Goal: Book appointment/travel/reservation

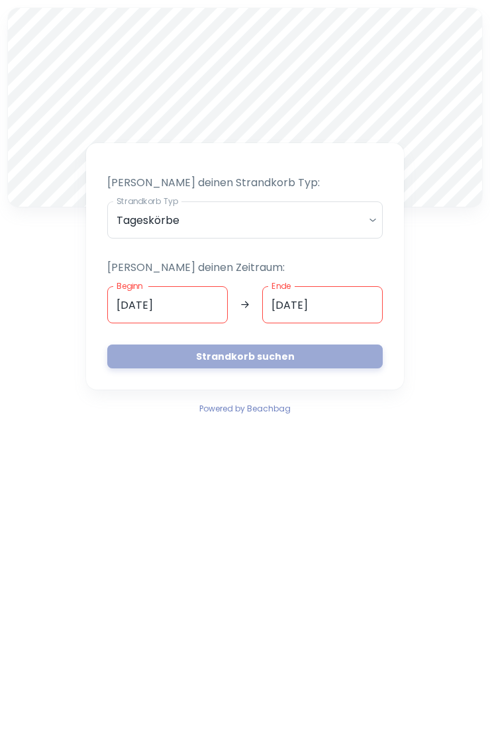
click at [261, 352] on button "Strandkorb suchen" at bounding box center [244, 356] width 275 height 24
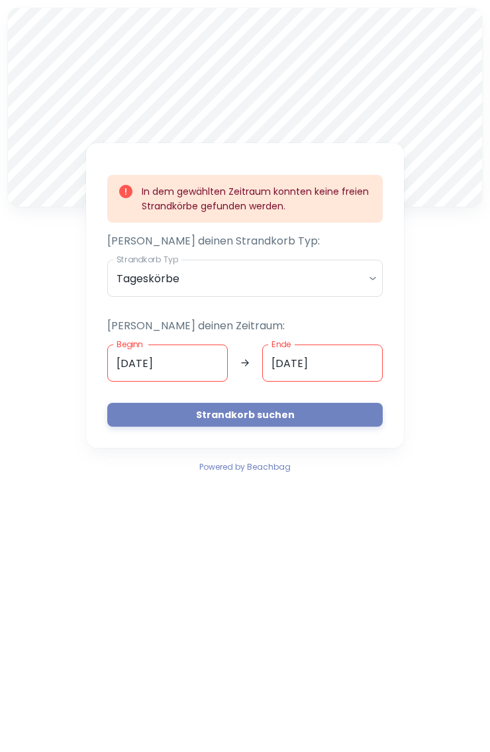
click at [357, 276] on body "A In dem gewählten Zeitraum konnten keine freien Strandkörbe gefunden werden. […" at bounding box center [245, 376] width 490 height 752
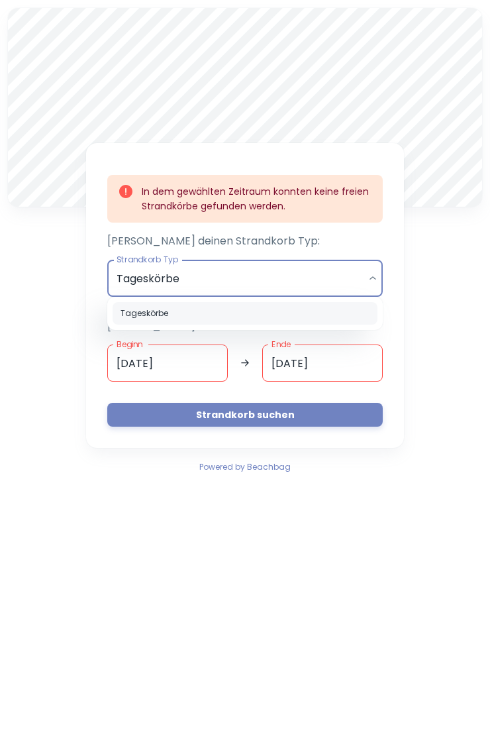
click at [284, 305] on li "Tageskörbe" at bounding box center [245, 313] width 265 height 23
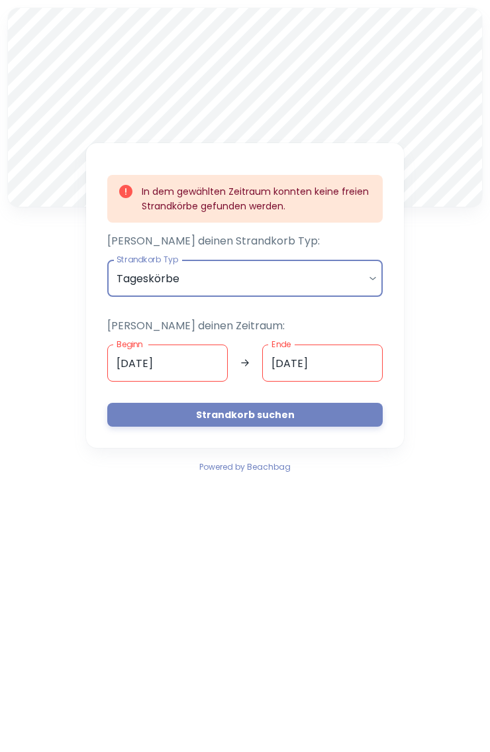
click at [290, 268] on body "A In dem gewählten Zeitraum konnten keine freien Strandkörbe gefunden werden. […" at bounding box center [245, 376] width 490 height 752
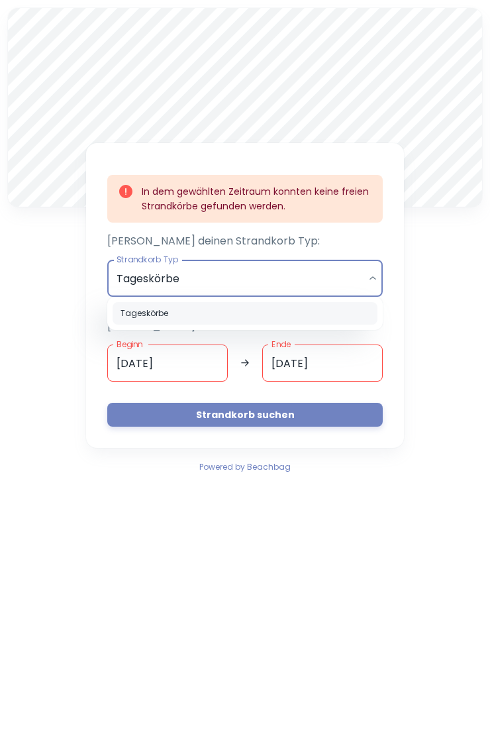
click at [205, 366] on div at bounding box center [245, 376] width 490 height 752
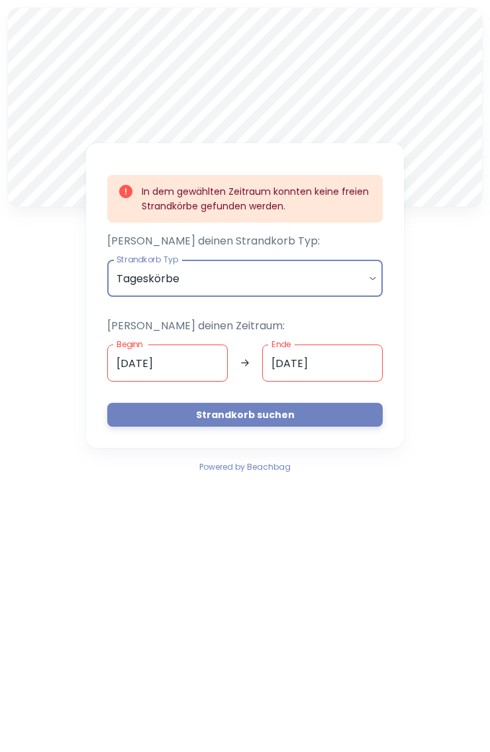
click at [338, 365] on input "[DATE]" at bounding box center [322, 362] width 121 height 37
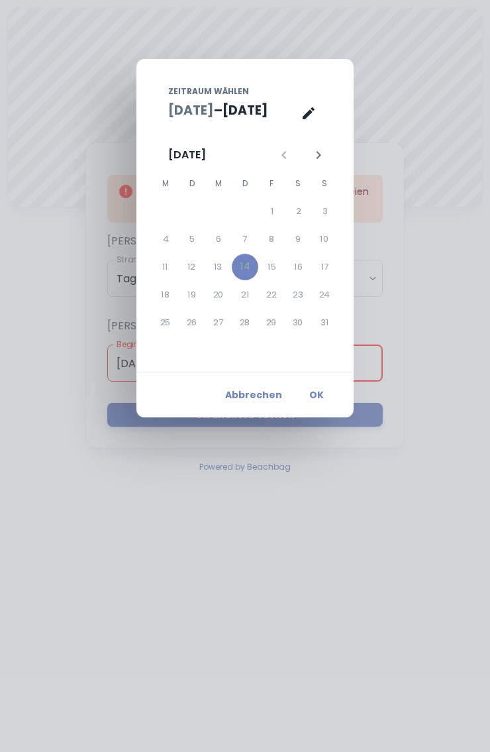
click at [323, 264] on div "17" at bounding box center [325, 267] width 26 height 26
click at [328, 269] on div "17" at bounding box center [325, 267] width 26 height 26
click at [329, 270] on div "17" at bounding box center [325, 267] width 26 height 26
click at [251, 268] on div "14" at bounding box center [245, 267] width 26 height 26
click at [330, 264] on div "17" at bounding box center [325, 267] width 26 height 26
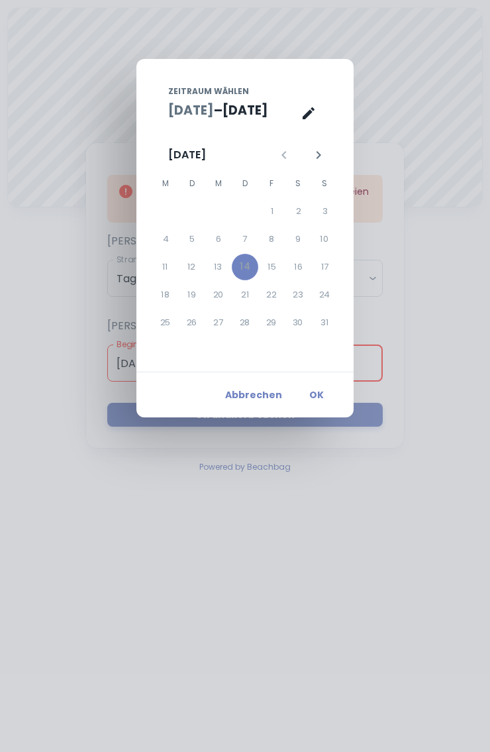
click at [271, 397] on button "Abbrechen" at bounding box center [254, 395] width 68 height 24
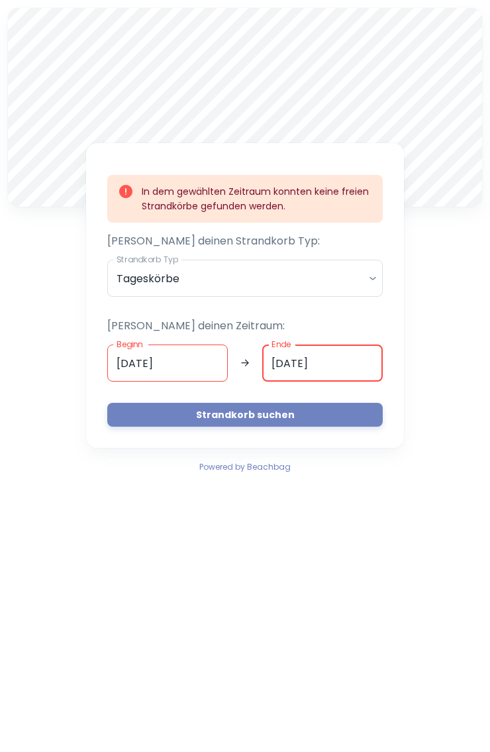
click at [189, 362] on input "[DATE]" at bounding box center [167, 362] width 121 height 37
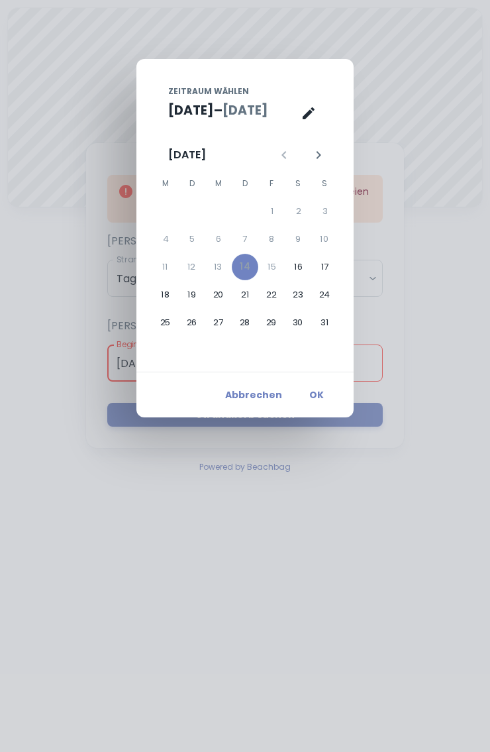
click at [254, 267] on div "14" at bounding box center [245, 267] width 26 height 26
click at [321, 395] on button "OK" at bounding box center [316, 395] width 42 height 24
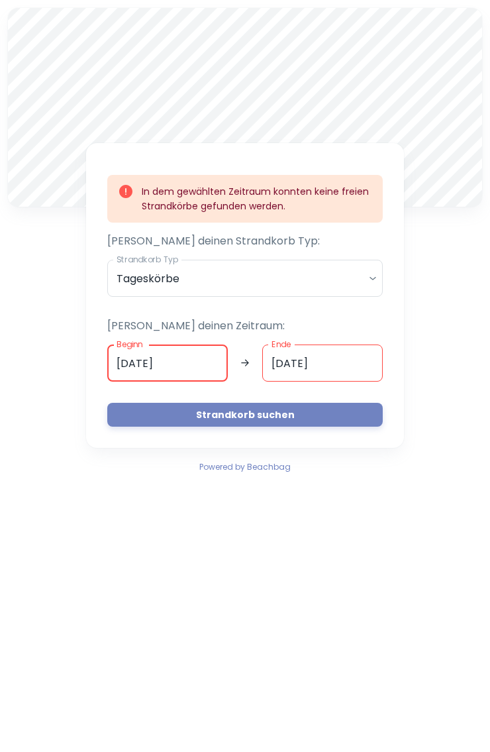
click at [352, 364] on input "[DATE]" at bounding box center [322, 362] width 121 height 37
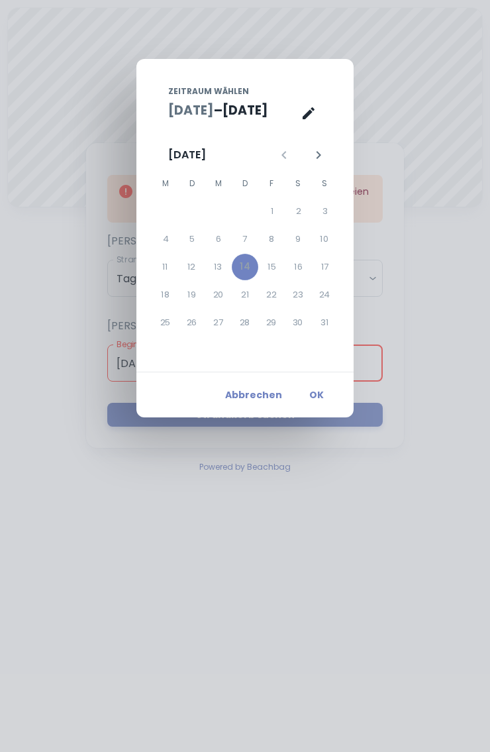
click at [331, 271] on div "17" at bounding box center [325, 267] width 26 height 26
click at [327, 270] on div "17" at bounding box center [325, 267] width 26 height 26
click at [300, 264] on div "16" at bounding box center [298, 267] width 26 height 26
click at [270, 276] on div "15" at bounding box center [272, 267] width 26 height 26
click at [237, 307] on div "21" at bounding box center [245, 294] width 26 height 26
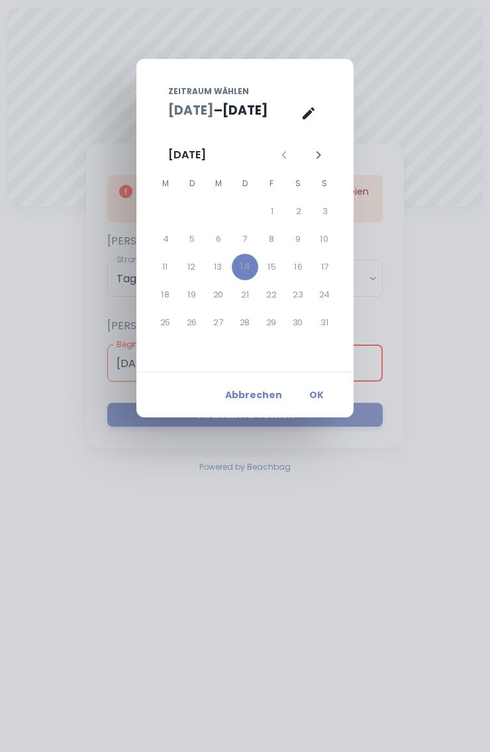
click at [253, 391] on button "Abbrechen" at bounding box center [254, 395] width 68 height 24
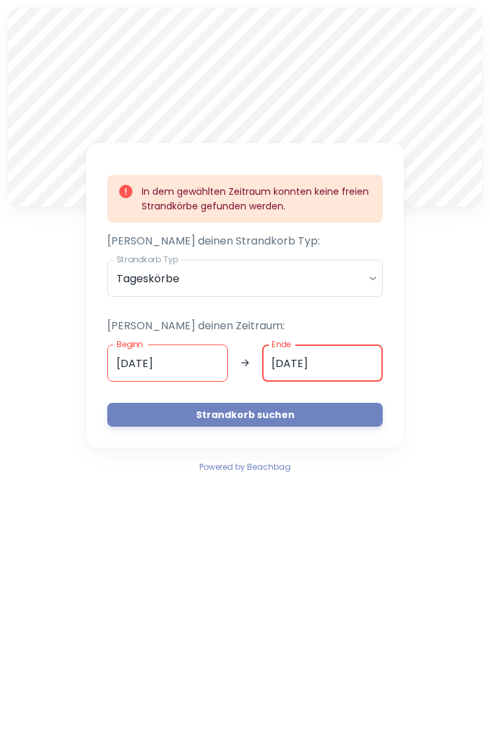
click at [202, 364] on input "[DATE]" at bounding box center [167, 362] width 121 height 37
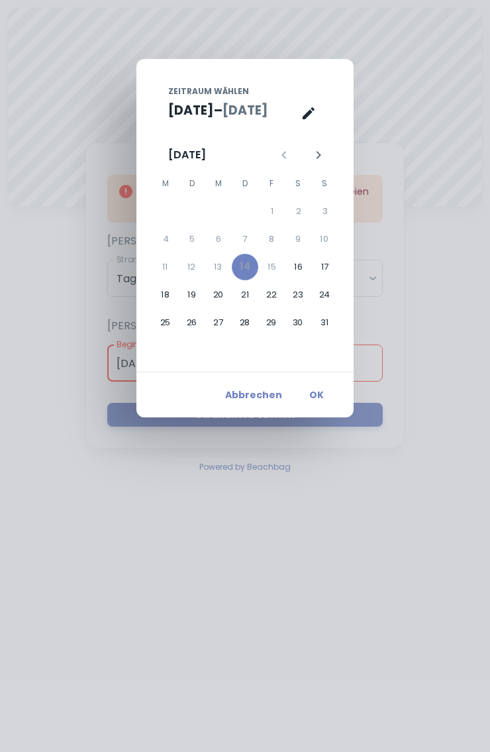
click at [276, 269] on div "15" at bounding box center [272, 267] width 26 height 26
click at [303, 266] on button "16" at bounding box center [298, 267] width 26 height 26
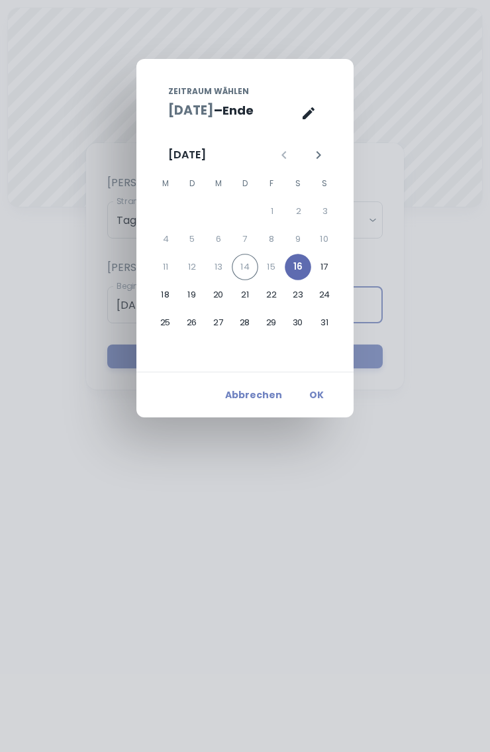
type input "[DATE]"
click at [418, 245] on div "Zeitraum wählen [DATE] – Ende [DATE] M D M D F S S 1 2 3 4 5 6 7 8 9 10 11 12 1…" at bounding box center [245, 376] width 490 height 752
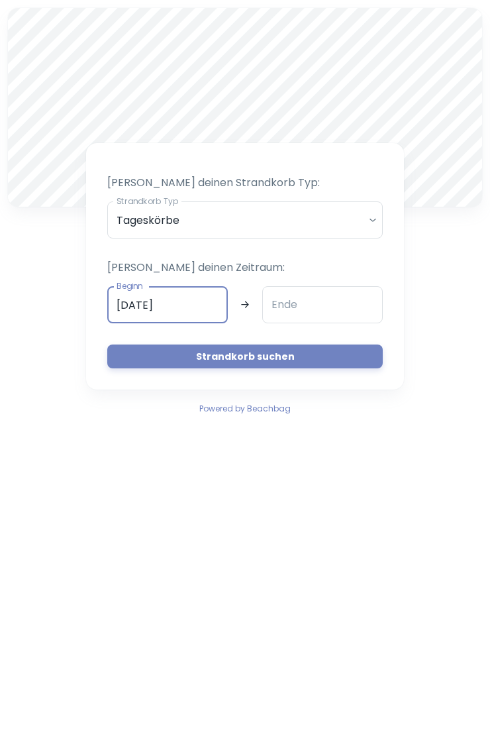
click at [336, 305] on input "Ende" at bounding box center [322, 304] width 121 height 37
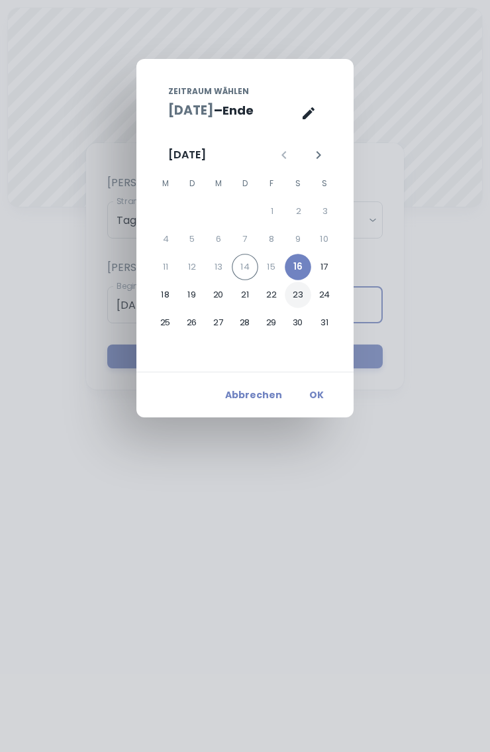
click at [301, 295] on button "23" at bounding box center [298, 294] width 26 height 26
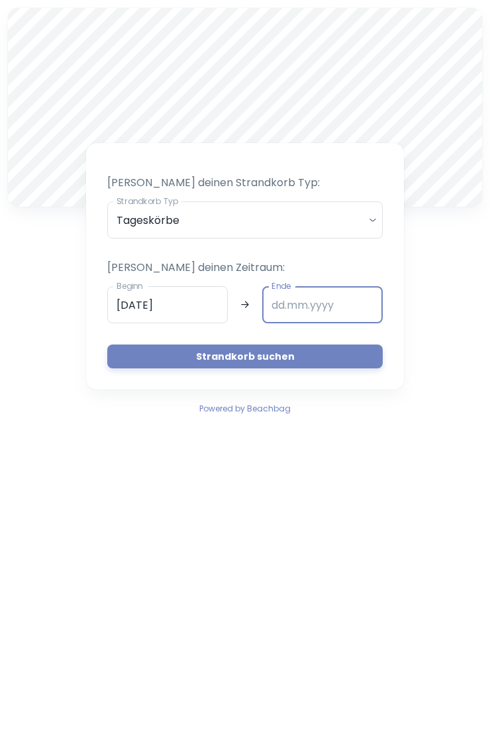
type input "[DATE]"
click at [304, 358] on button "Strandkorb suchen" at bounding box center [244, 356] width 275 height 24
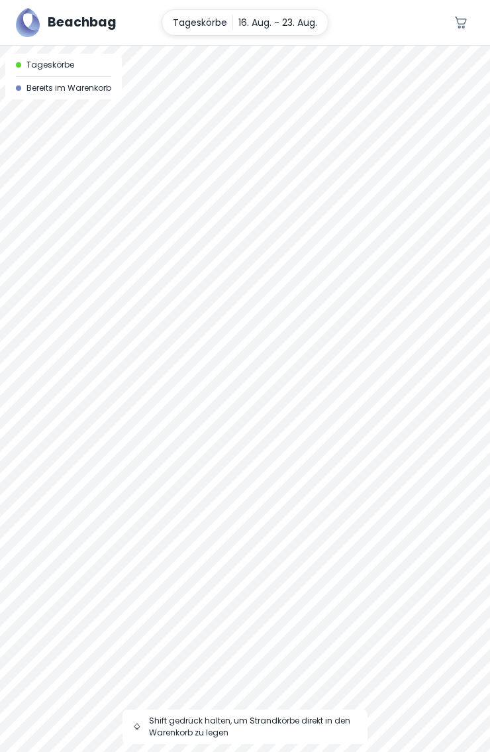
click at [370, 46] on div at bounding box center [245, 46] width 490 height 0
click at [300, 264] on div at bounding box center [245, 399] width 490 height 706
click at [355, 46] on div at bounding box center [245, 46] width 490 height 0
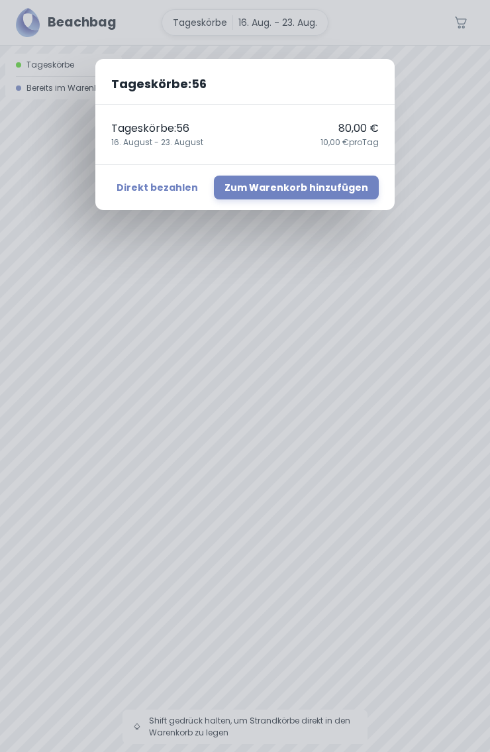
click at [442, 137] on div "Tageskörbe : 56 Tageskörbe : 56 80,00 € [DATE] - [DATE],00 € pro Tag Direkt bez…" at bounding box center [245, 376] width 490 height 752
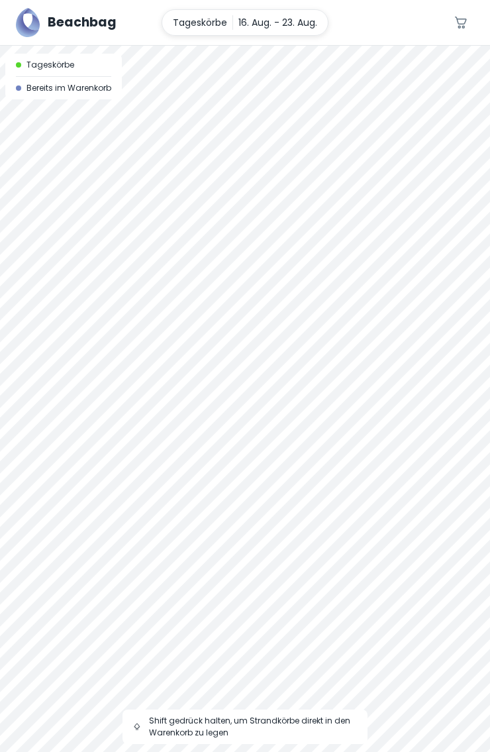
click at [348, 46] on div at bounding box center [245, 46] width 490 height 0
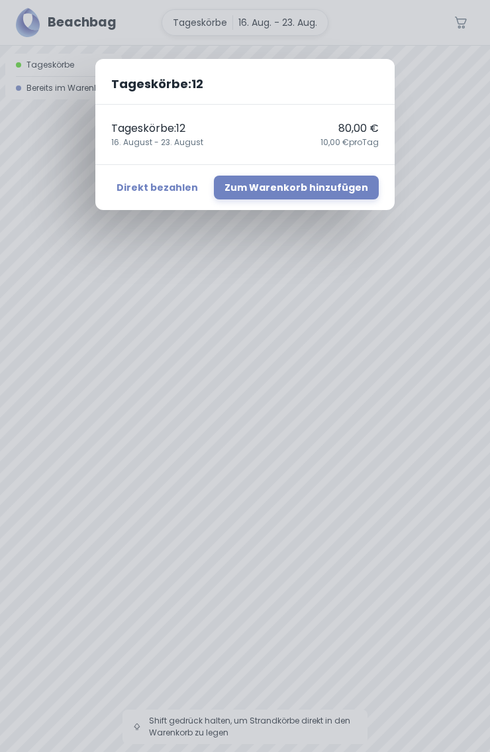
click at [445, 123] on div "Tageskörbe : 12 Tageskörbe : 12 80,00 € [DATE] - [DATE],00 € pro Tag Direkt bez…" at bounding box center [245, 376] width 490 height 752
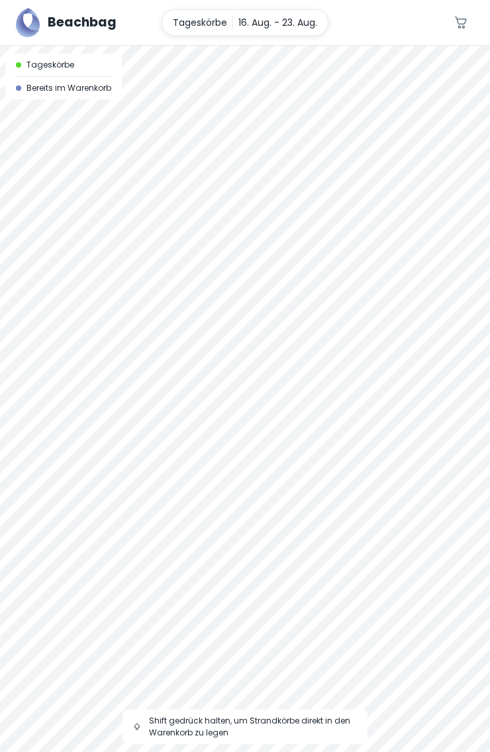
click at [357, 46] on div at bounding box center [245, 46] width 490 height 0
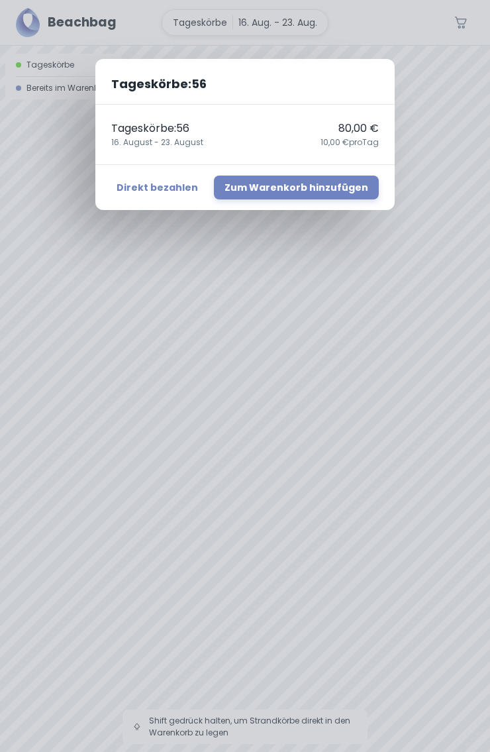
click at [437, 136] on div "Tageskörbe : 56 Tageskörbe : 56 80,00 € [DATE] - [DATE],00 € pro Tag Direkt bez…" at bounding box center [245, 376] width 490 height 752
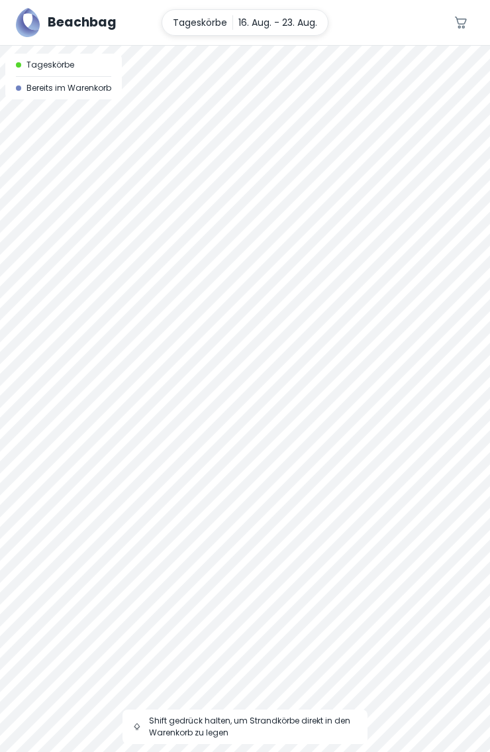
click at [268, 17] on p "16. Aug. - 23. Aug." at bounding box center [277, 22] width 79 height 15
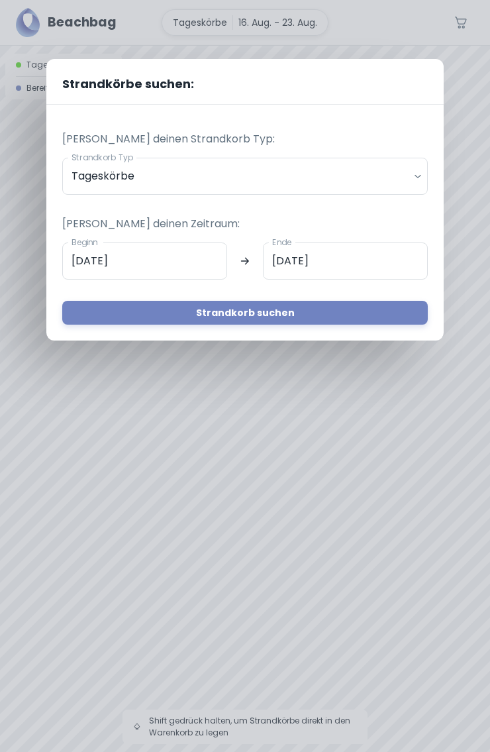
click at [177, 266] on input "[DATE]" at bounding box center [144, 260] width 165 height 37
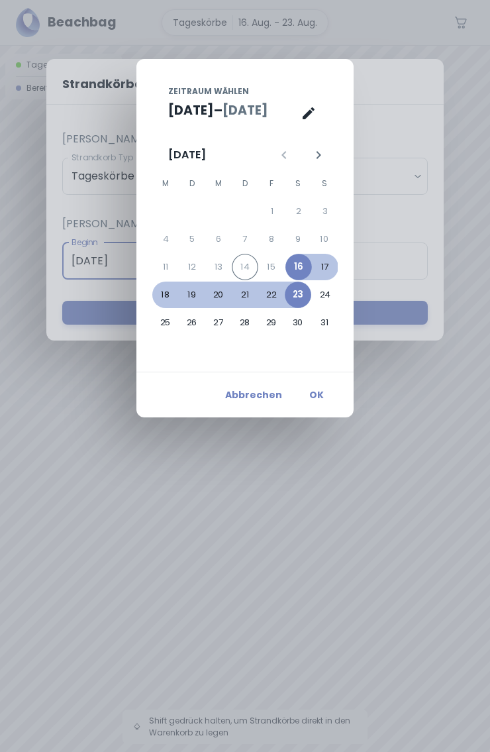
click at [459, 72] on div "Zeitraum wählen [DATE] – Aug. [DATE] M D M D F S S 1 2 3 4 5 6 7 8 9 10 11 12 1…" at bounding box center [245, 376] width 490 height 752
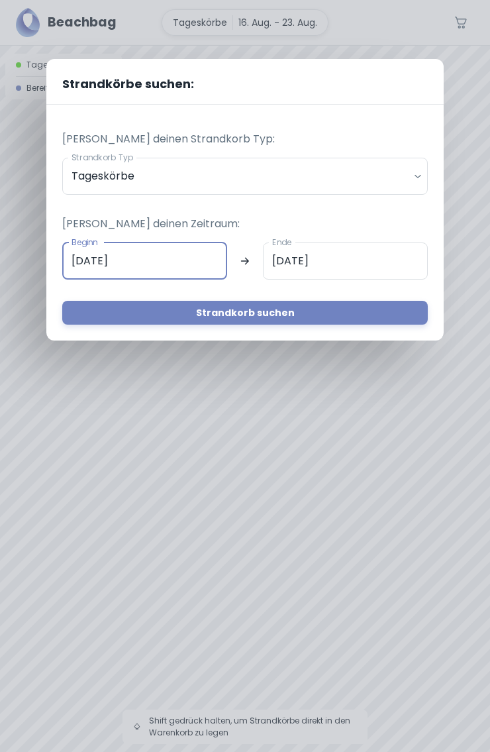
click at [324, 261] on input "[DATE]" at bounding box center [345, 260] width 165 height 37
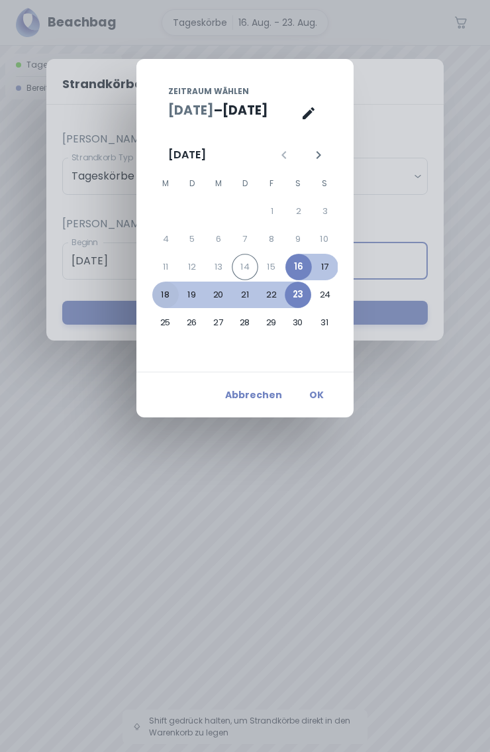
click at [161, 295] on button "18" at bounding box center [165, 294] width 26 height 26
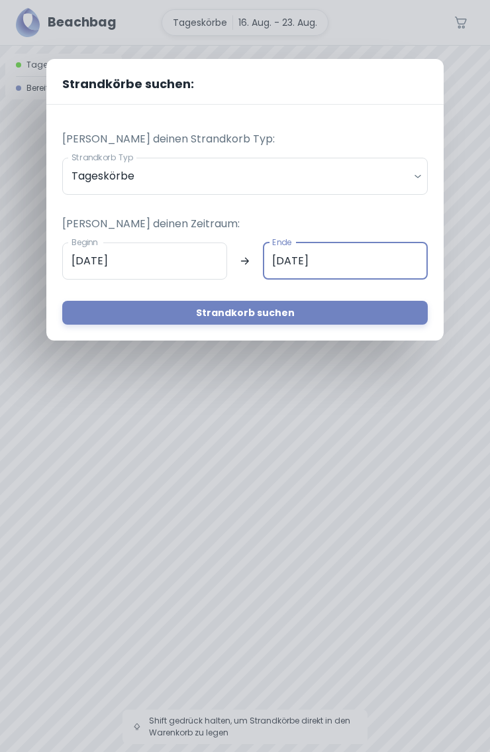
type input "[DATE]"
click at [388, 259] on input "[DATE]" at bounding box center [345, 260] width 165 height 37
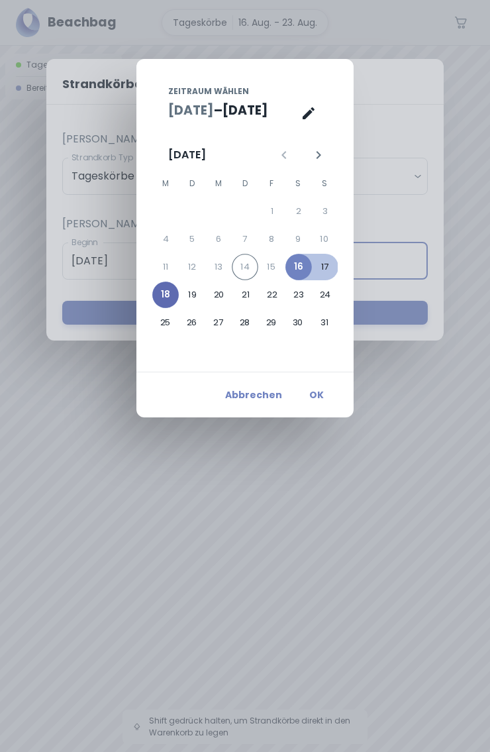
click at [171, 295] on button "18" at bounding box center [165, 294] width 26 height 26
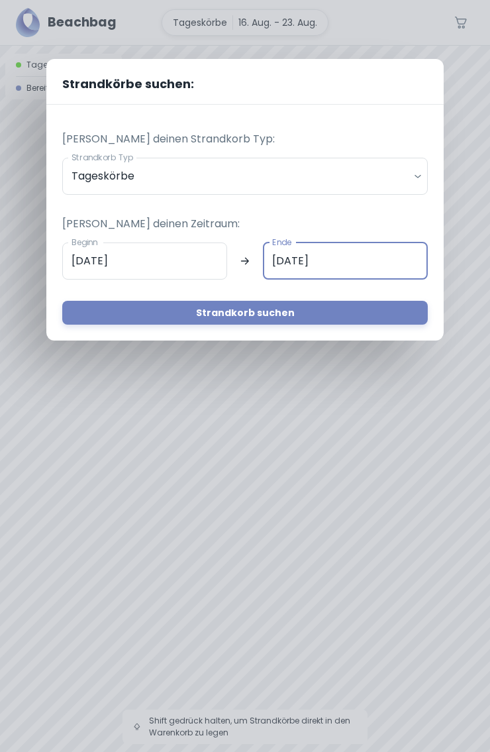
click at [160, 263] on input "[DATE]" at bounding box center [144, 260] width 165 height 37
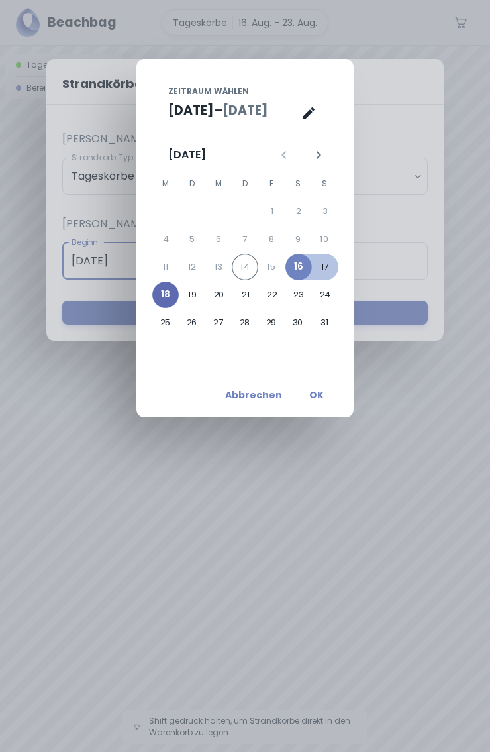
click at [170, 299] on button "18" at bounding box center [165, 294] width 26 height 26
type input "[DATE]"
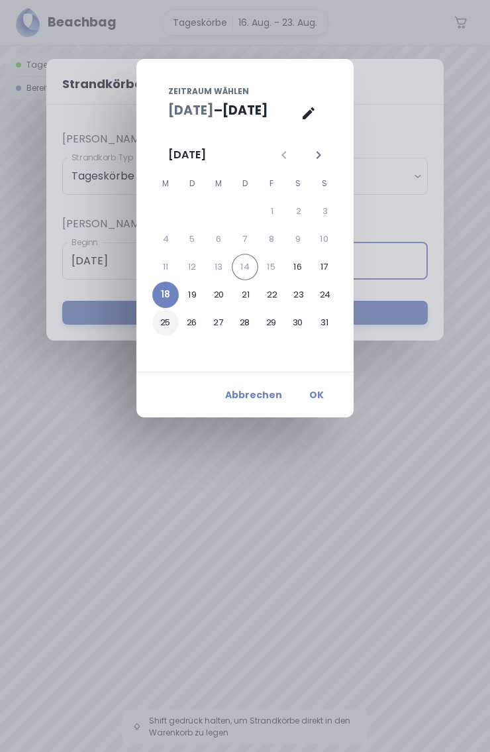
click at [168, 321] on button "25" at bounding box center [165, 322] width 26 height 26
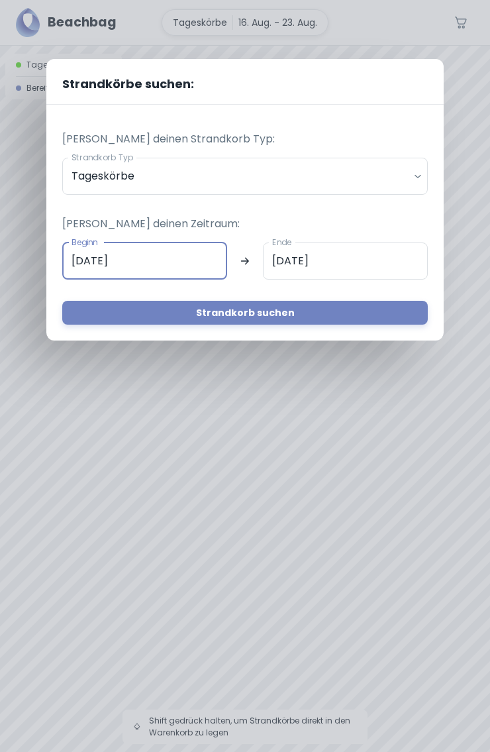
type input "[DATE]"
click at [291, 312] on button "Strandkorb suchen" at bounding box center [245, 313] width 366 height 24
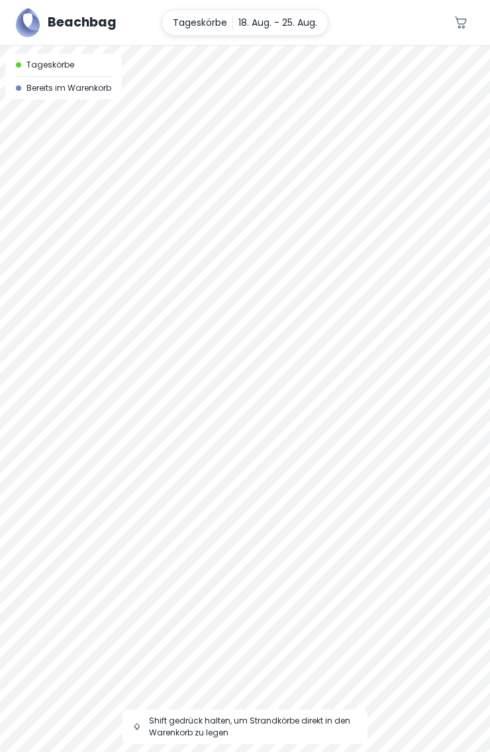
click at [245, 46] on div at bounding box center [245, 46] width 490 height 0
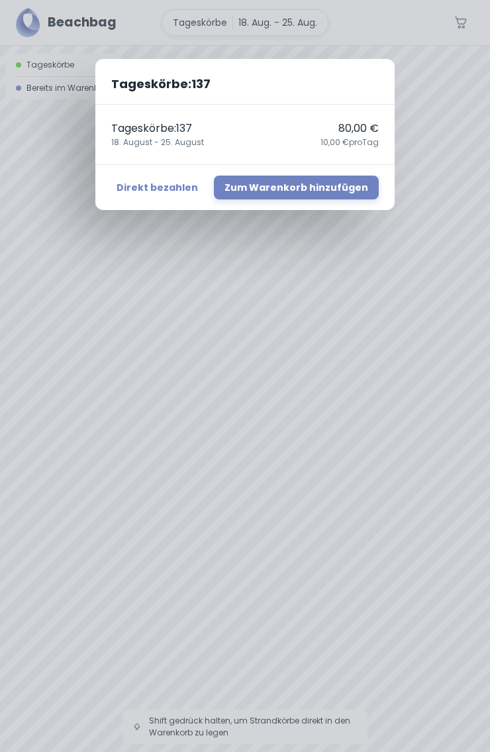
click at [422, 131] on div "Tageskörbe : 137 Tageskörbe : 137 80,00 € [DATE] - [DATE],00 € pro Tag Direkt b…" at bounding box center [245, 376] width 490 height 752
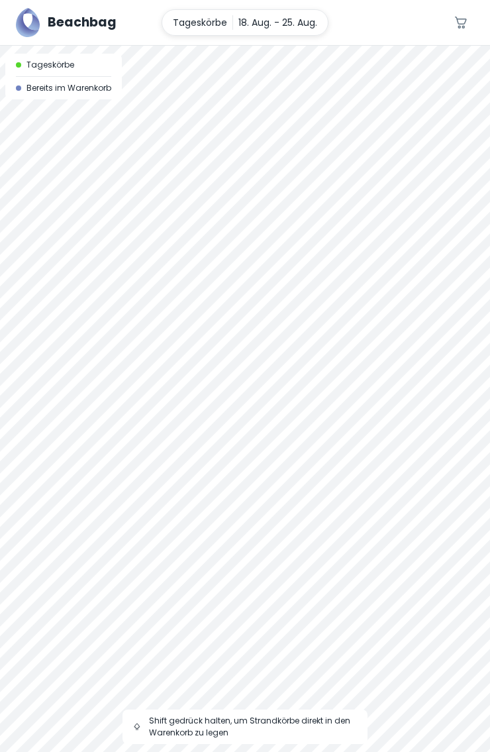
click at [249, 46] on div at bounding box center [245, 46] width 490 height 0
click at [262, 46] on div at bounding box center [245, 46] width 490 height 0
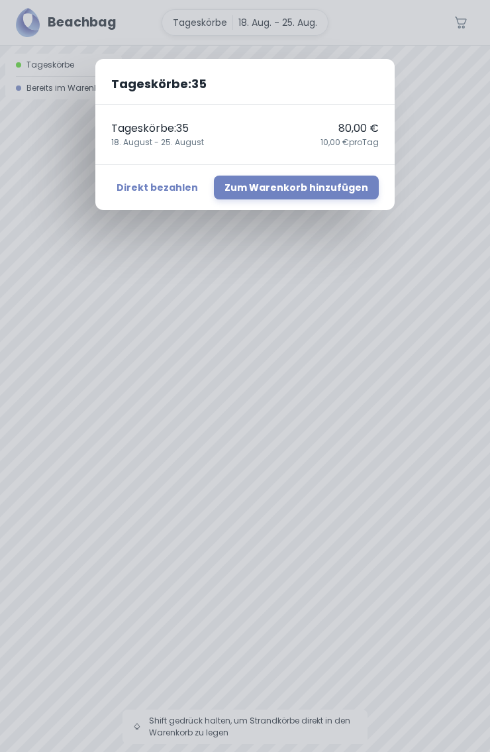
click at [439, 122] on div "Tageskörbe : 35 Tageskörbe : 35 80,00 € [DATE] - [DATE],00 € pro Tag Direkt bez…" at bounding box center [245, 376] width 490 height 752
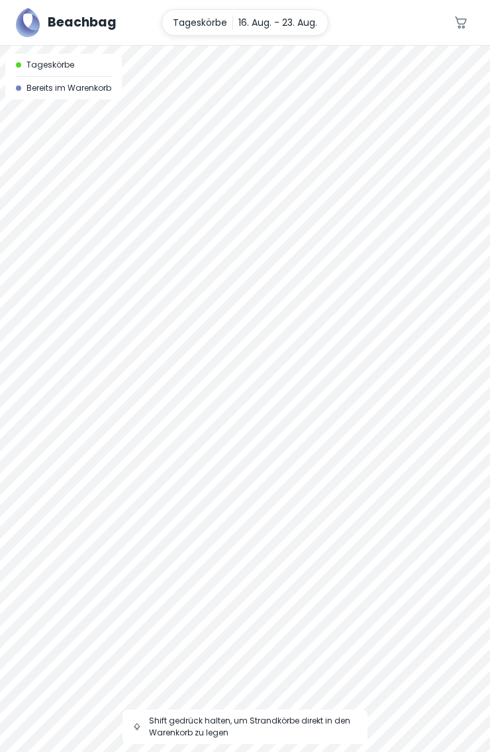
click at [242, 19] on p "16. Aug. - 23. Aug." at bounding box center [277, 22] width 79 height 15
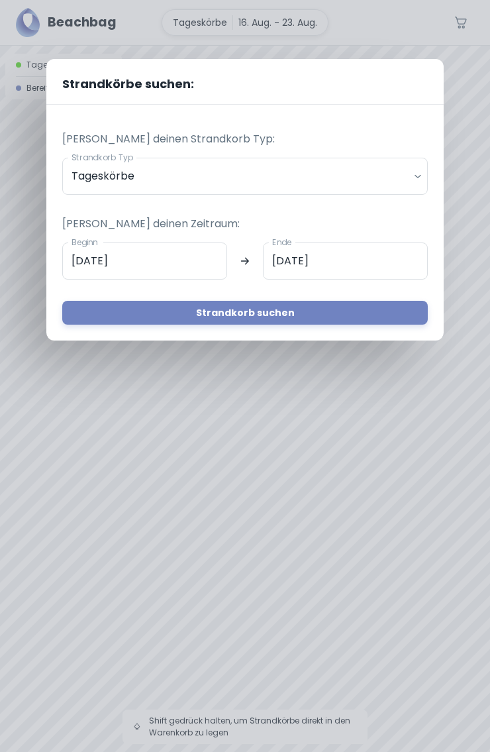
click at [183, 179] on body "Beachbag Tageskörbe 16. Aug. - 23. Aug. 0 A Tageskörbe Bereits im Warenkorb Shi…" at bounding box center [245, 376] width 490 height 752
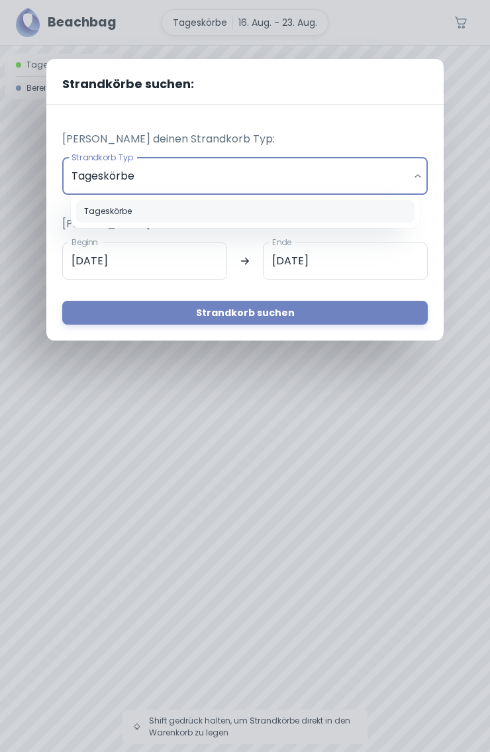
click at [175, 262] on div at bounding box center [245, 376] width 490 height 752
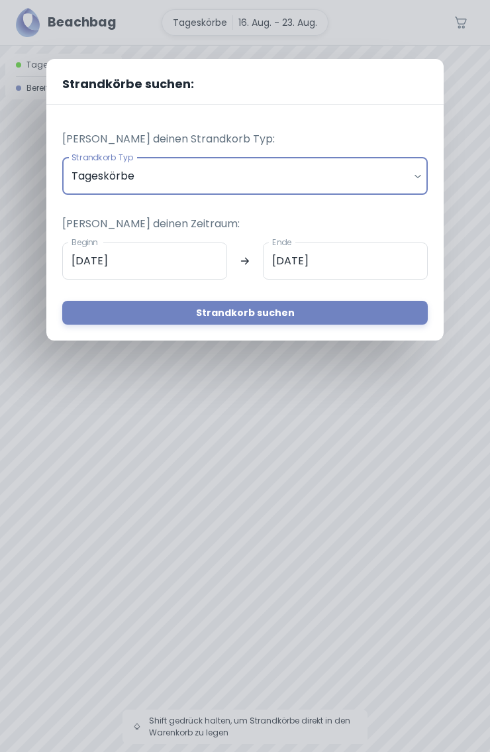
click at [336, 263] on input "[DATE]" at bounding box center [345, 260] width 165 height 37
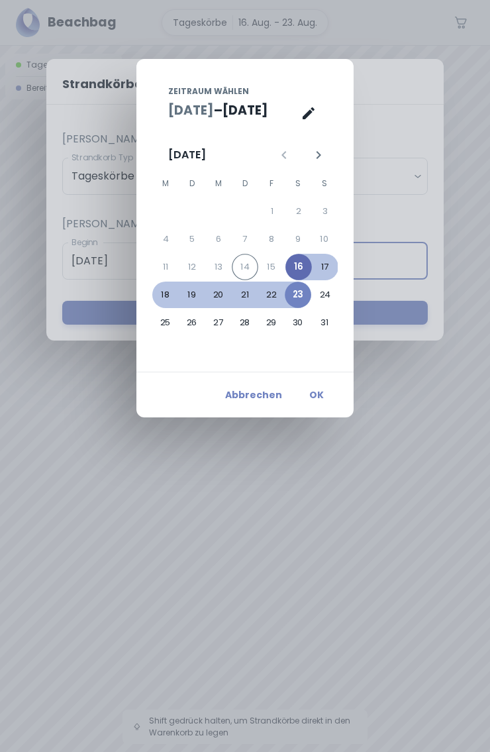
click at [301, 265] on button "16" at bounding box center [298, 267] width 26 height 26
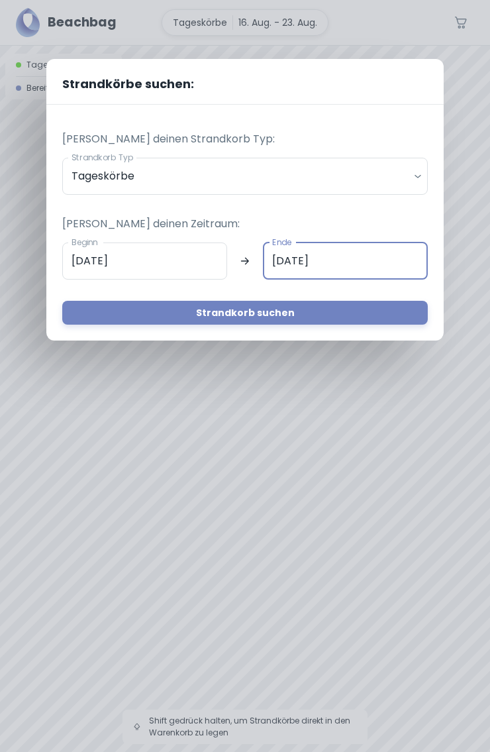
type input "[DATE]"
click at [301, 313] on button "Strandkorb suchen" at bounding box center [245, 313] width 366 height 24
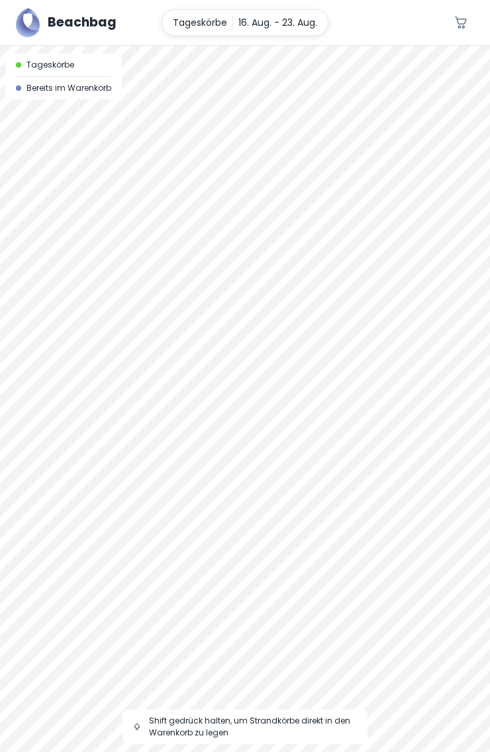
click at [275, 24] on p "16. Aug. - 23. Aug." at bounding box center [277, 22] width 79 height 15
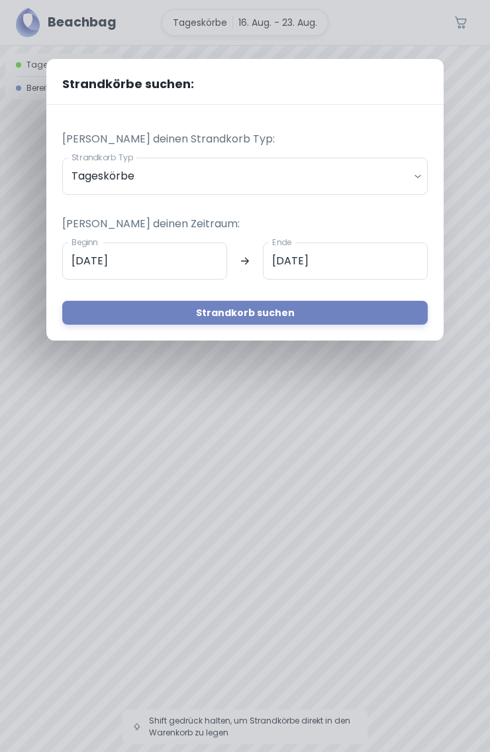
click at [318, 260] on input "[DATE]" at bounding box center [345, 260] width 165 height 37
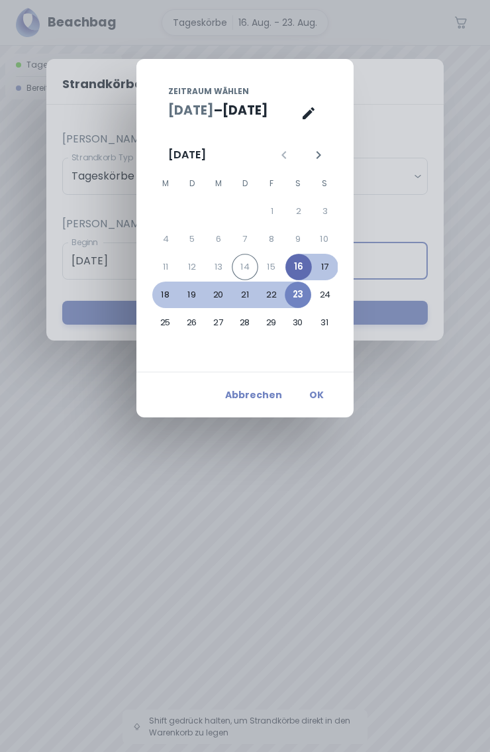
click at [304, 265] on button "16" at bounding box center [298, 267] width 26 height 26
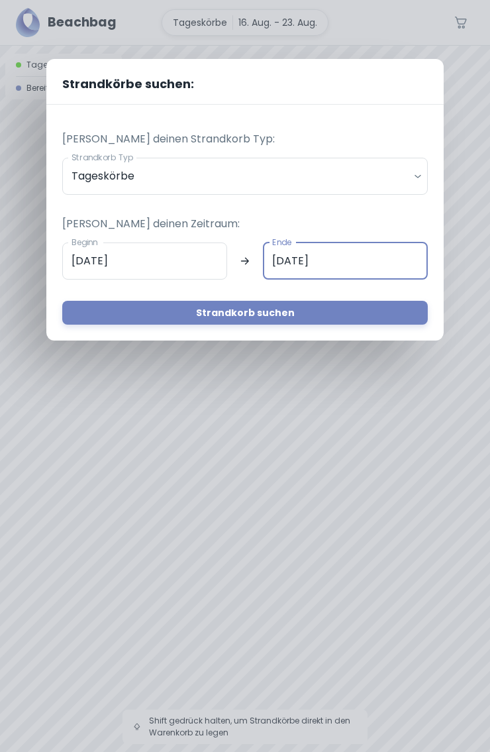
type input "[DATE]"
click at [299, 313] on button "Strandkorb suchen" at bounding box center [245, 313] width 366 height 24
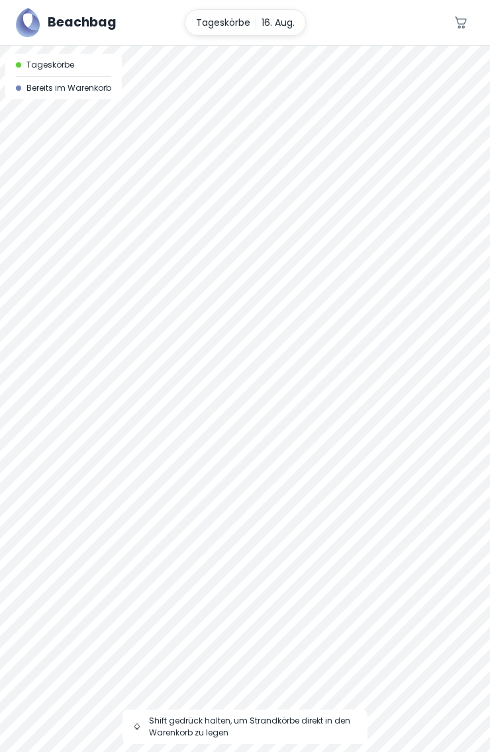
click at [268, 29] on p "16. Aug." at bounding box center [278, 22] width 33 height 15
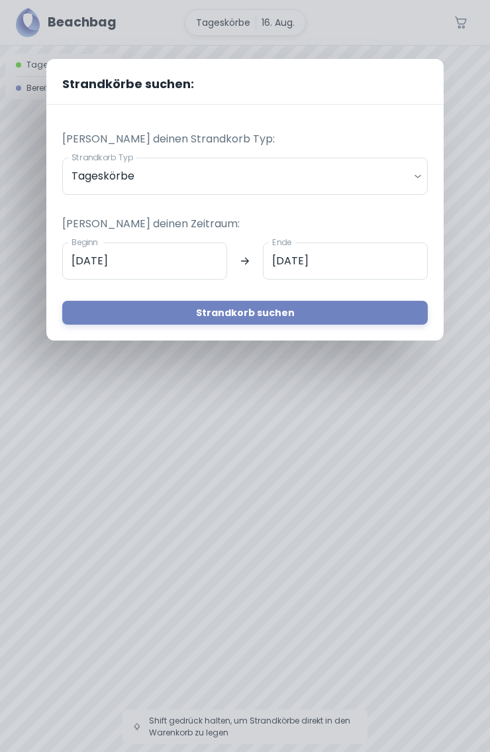
click at [364, 18] on div "Strandkörbe suchen: [PERSON_NAME] deinen Strandkorb Typ: Strandkorb Typ Tageskö…" at bounding box center [245, 376] width 490 height 752
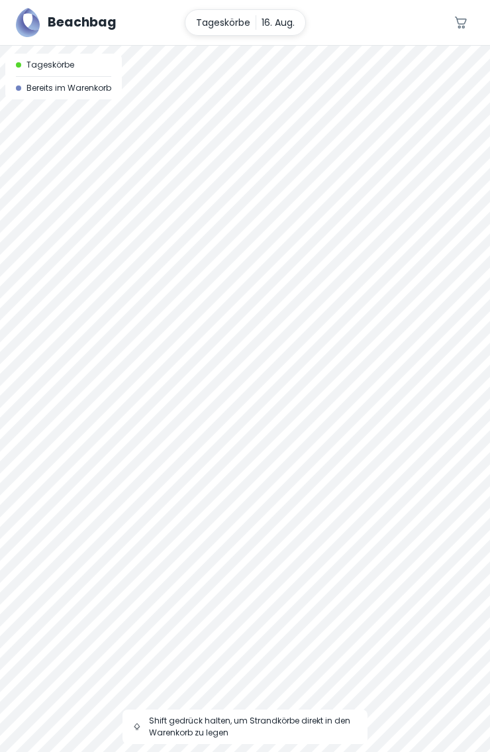
click at [246, 46] on div at bounding box center [245, 46] width 490 height 0
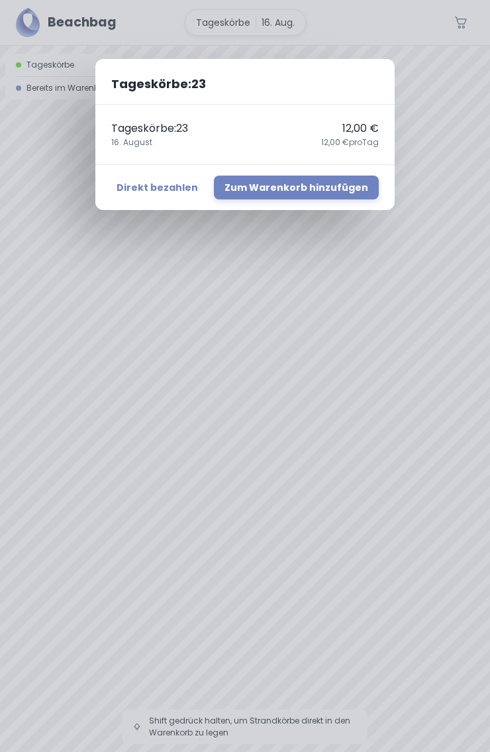
click at [434, 48] on div "Tageskörbe : 23 Tageskörbe : 23 12,00 € [DATE],00 € pro Tag Direkt bezahlen Zum…" at bounding box center [245, 376] width 490 height 752
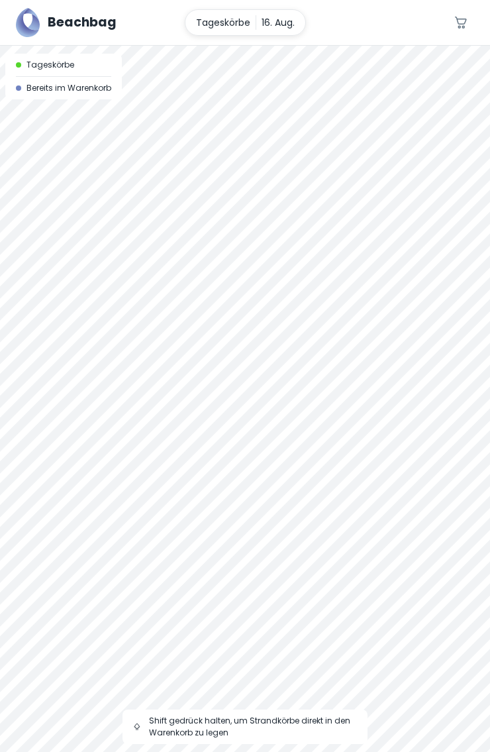
click at [282, 191] on div at bounding box center [245, 399] width 490 height 706
click at [279, 22] on p "16. Aug." at bounding box center [278, 22] width 33 height 15
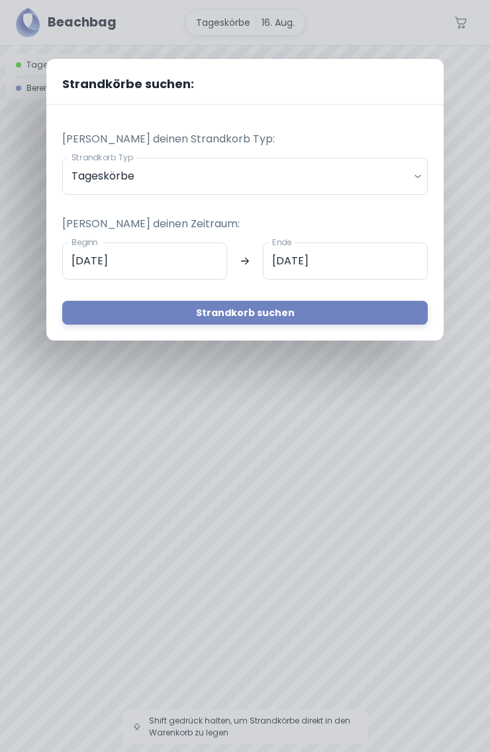
click at [277, 318] on button "Strandkorb suchen" at bounding box center [245, 313] width 366 height 24
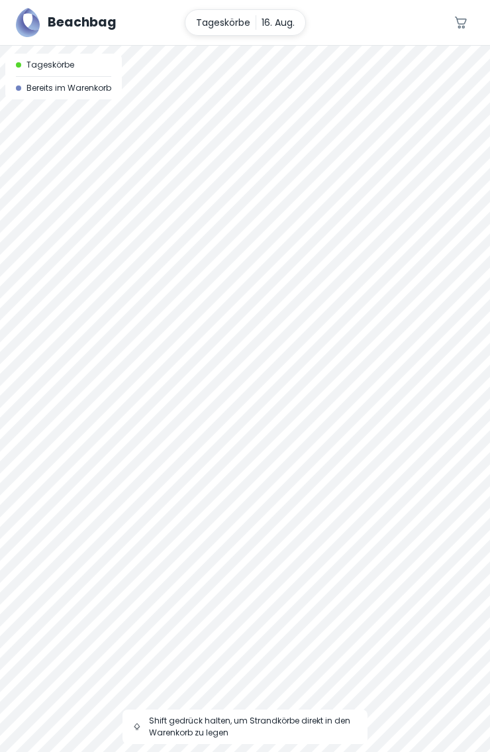
click at [79, 58] on div "Tageskörbe Bereits im Warenkorb" at bounding box center [63, 77] width 117 height 46
click at [266, 22] on p "16. Aug." at bounding box center [278, 22] width 33 height 15
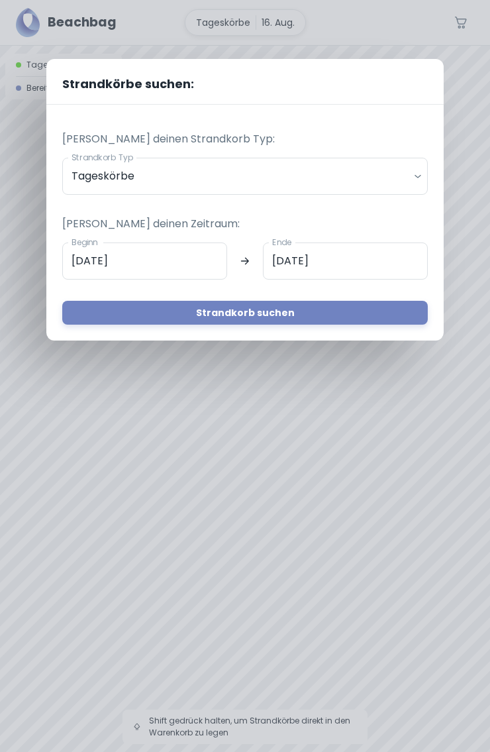
click at [297, 312] on button "Strandkorb suchen" at bounding box center [245, 313] width 366 height 24
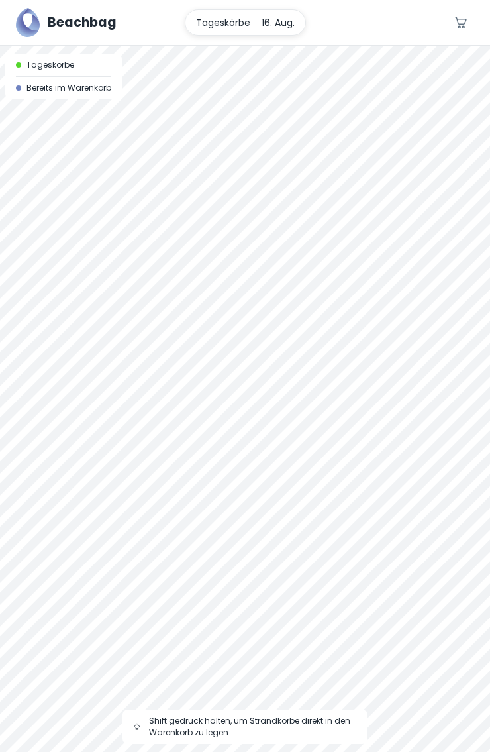
click at [225, 17] on p "Tageskörbe" at bounding box center [223, 22] width 54 height 15
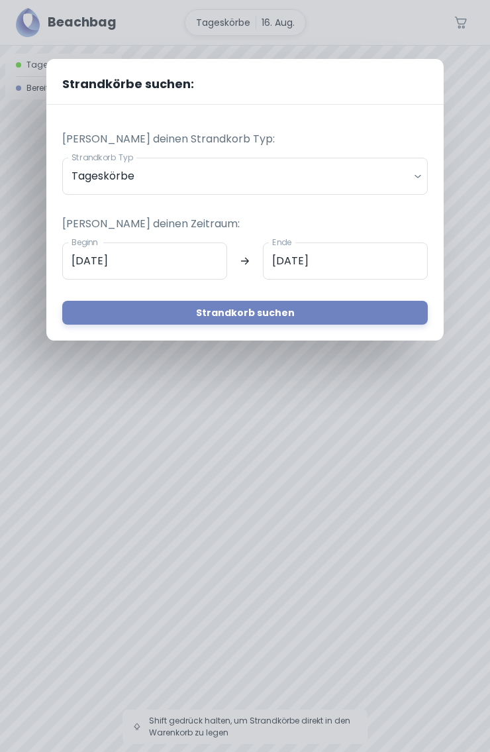
click at [143, 264] on input "[DATE]" at bounding box center [144, 260] width 165 height 37
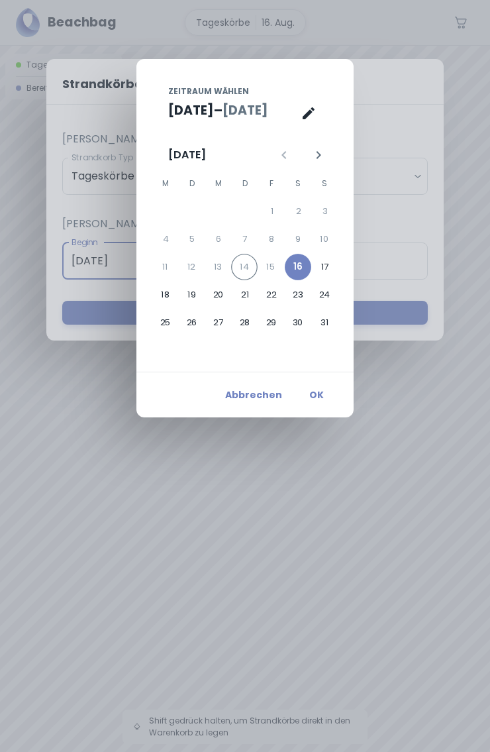
click at [249, 264] on div "14" at bounding box center [244, 267] width 26 height 26
click at [244, 259] on div "14" at bounding box center [244, 267] width 26 height 26
click at [262, 393] on button "Abbrechen" at bounding box center [254, 395] width 68 height 24
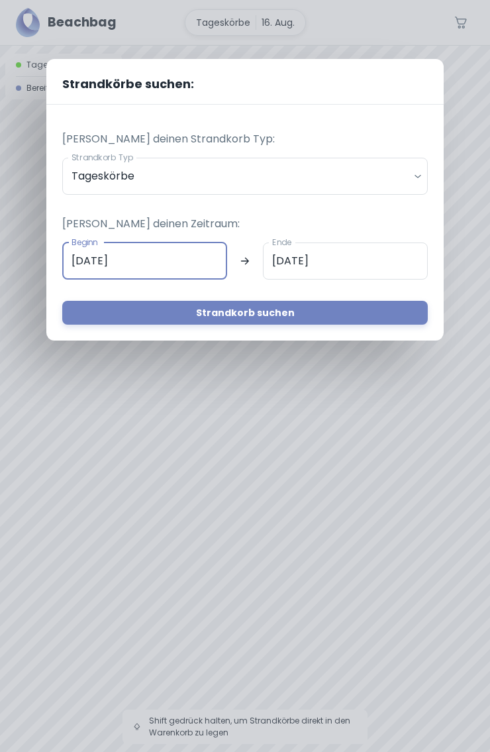
click at [183, 252] on input "[DATE]" at bounding box center [144, 260] width 165 height 37
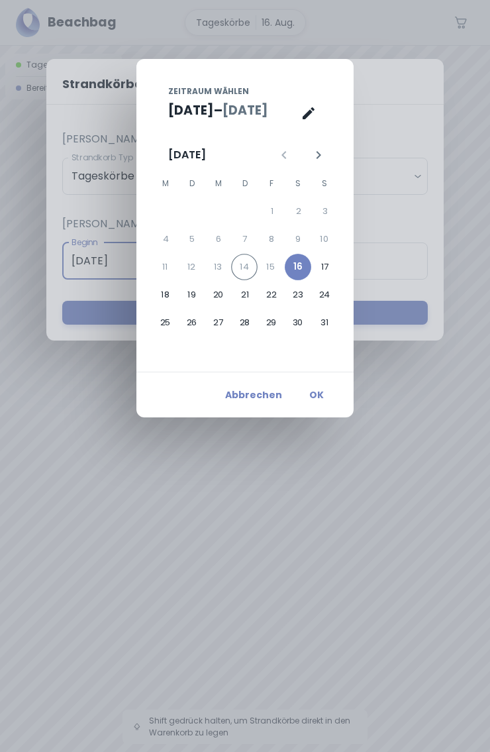
click at [248, 264] on div "14" at bounding box center [244, 267] width 26 height 26
click at [274, 266] on div "15" at bounding box center [271, 267] width 26 height 26
click at [240, 268] on div "14" at bounding box center [244, 267] width 26 height 26
click at [313, 115] on icon "Kalenderansicht ist geöffnet, zur Texteingabeansicht wechseln" at bounding box center [309, 113] width 16 height 16
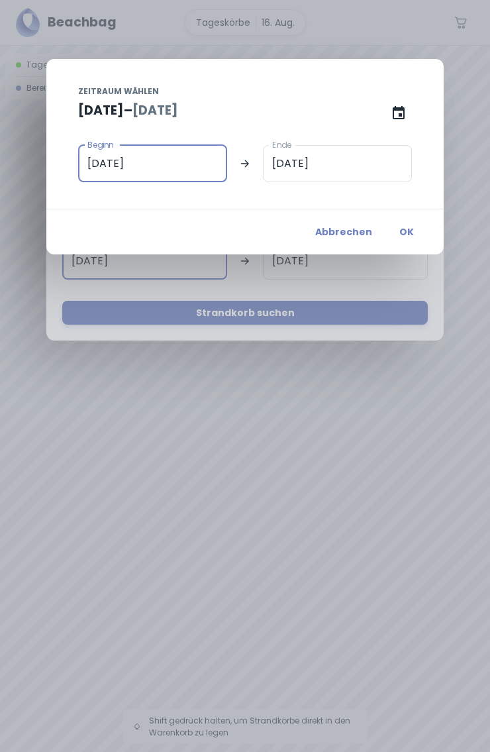
click at [177, 170] on input "[DATE]" at bounding box center [152, 163] width 149 height 37
click at [180, 166] on input "[DATE]" at bounding box center [152, 163] width 149 height 37
click at [161, 162] on input "[DATE]" at bounding box center [152, 163] width 149 height 37
click at [349, 228] on button "Abbrechen" at bounding box center [344, 232] width 68 height 24
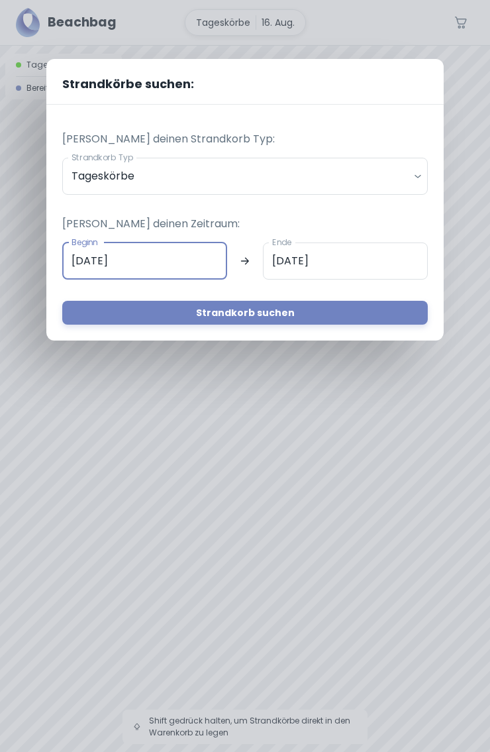
click at [184, 260] on input "[DATE]" at bounding box center [144, 260] width 165 height 37
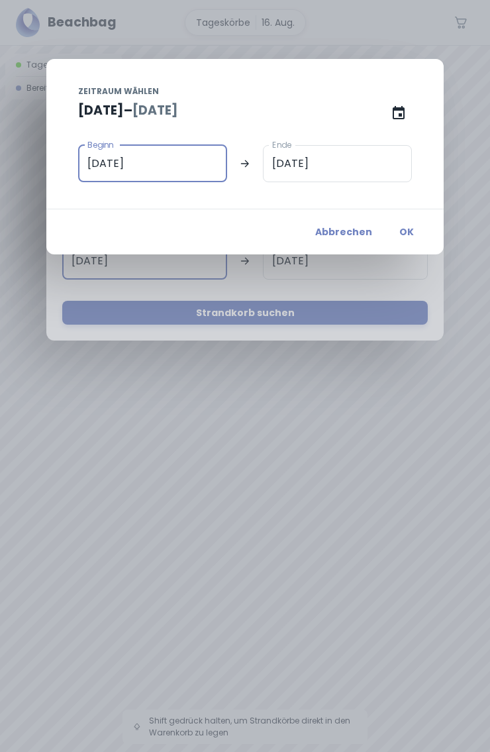
click at [159, 162] on input "[DATE]" at bounding box center [152, 163] width 149 height 37
click at [150, 158] on input "[DATE]" at bounding box center [152, 163] width 149 height 37
click at [236, 98] on div "[DATE] – [DATE]" at bounding box center [245, 110] width 334 height 26
click at [401, 111] on icon "Texteingabeansicht ist geöffnet, zur Kalenderansicht wechseln" at bounding box center [399, 113] width 16 height 16
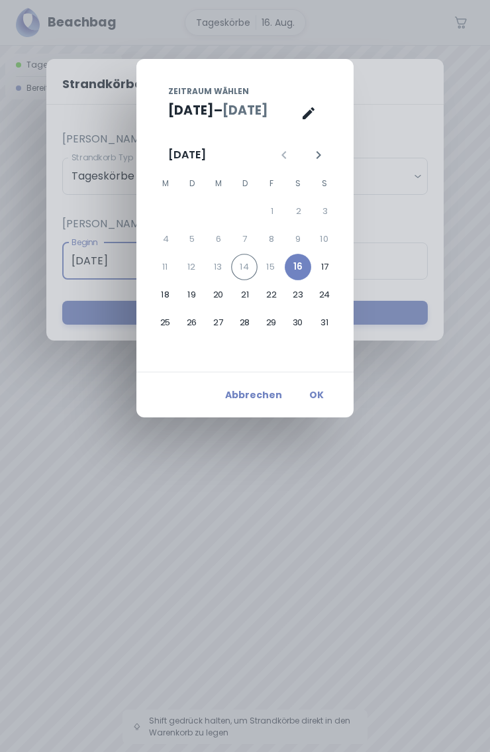
click at [240, 269] on div "14" at bounding box center [244, 267] width 26 height 26
click at [325, 265] on button "17" at bounding box center [325, 267] width 26 height 26
type input "[DATE]"
click at [248, 268] on div "14" at bounding box center [245, 267] width 26 height 26
click at [166, 291] on button "18" at bounding box center [165, 294] width 26 height 26
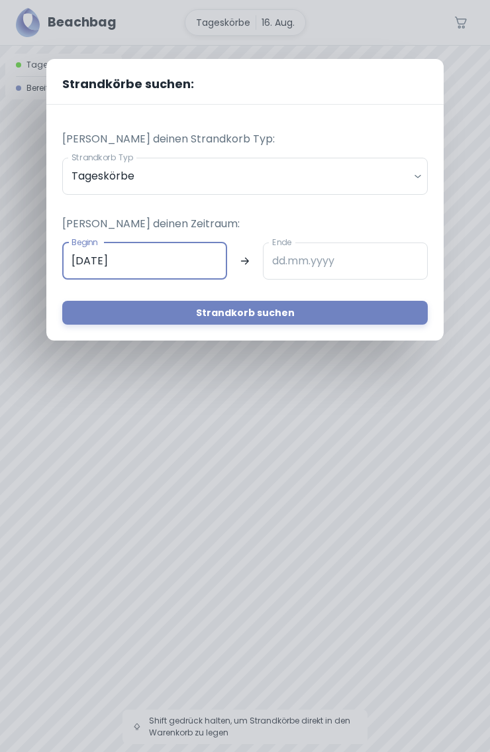
type input "[DATE]"
click at [140, 256] on input "[DATE]" at bounding box center [144, 260] width 165 height 37
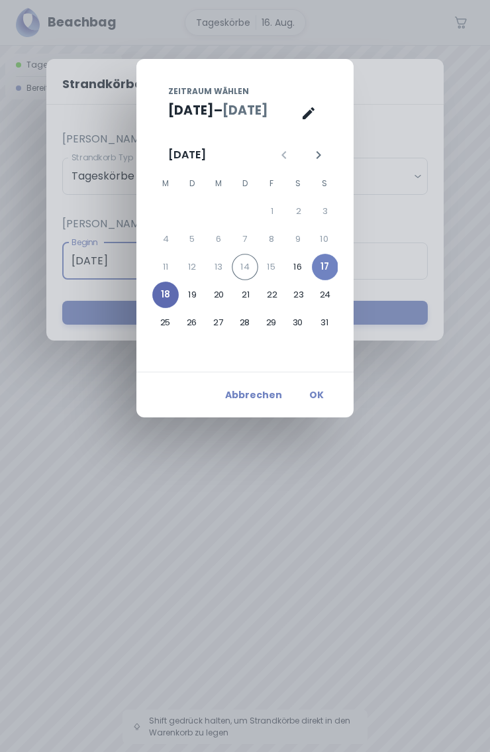
click at [171, 294] on button "18" at bounding box center [165, 294] width 26 height 26
type input "[DATE]"
click at [328, 292] on button "24" at bounding box center [325, 294] width 26 height 26
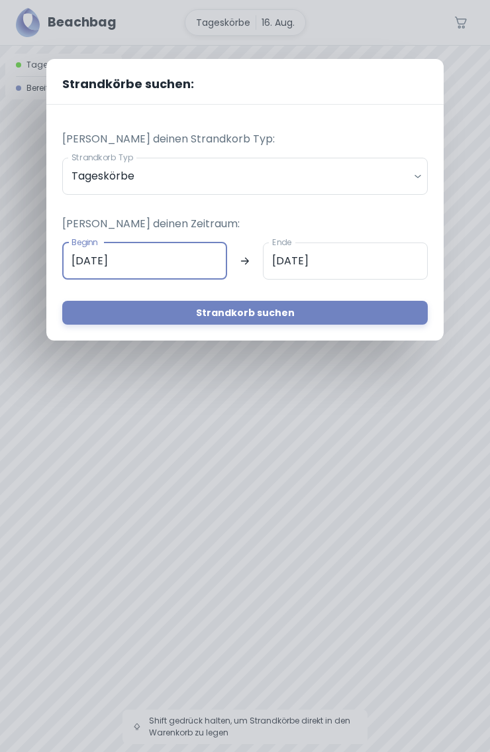
type input "[DATE]"
click at [229, 314] on button "Strandkorb suchen" at bounding box center [245, 313] width 366 height 24
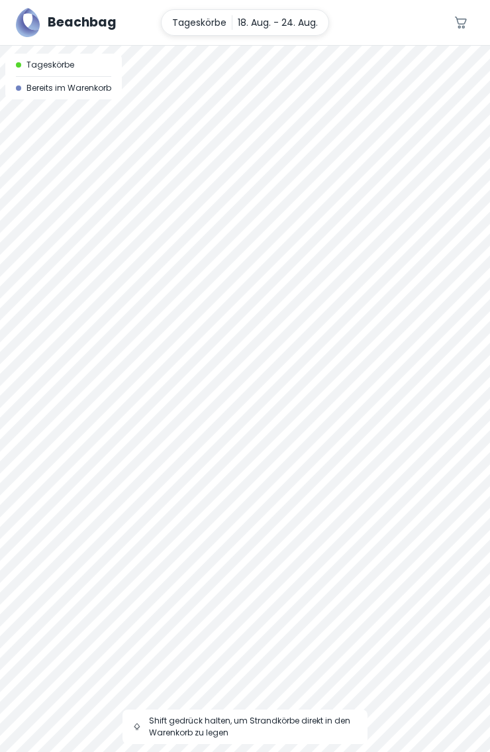
click at [203, 46] on div at bounding box center [245, 46] width 490 height 0
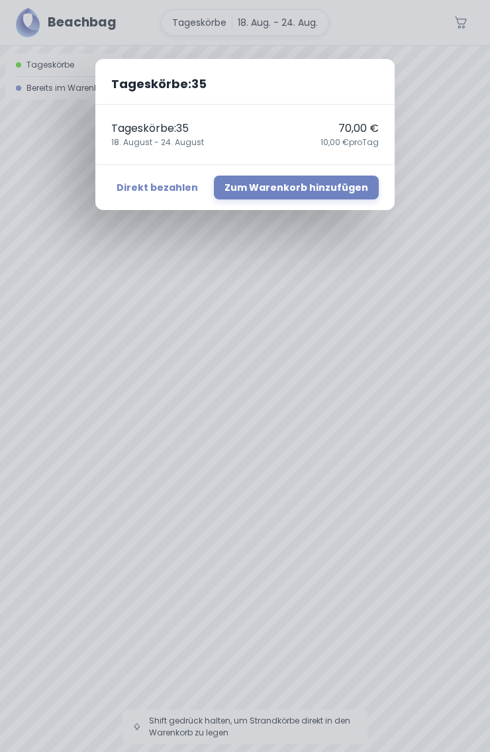
click at [111, 274] on div "Tageskörbe : 35 Tageskörbe : 35 70,00 € [DATE] - [DATE],00 € pro Tag Direkt bez…" at bounding box center [245, 376] width 490 height 752
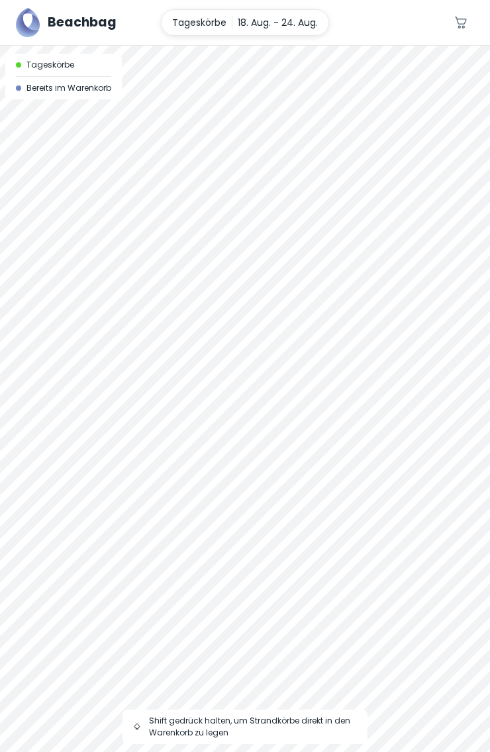
click at [314, 245] on div at bounding box center [245, 399] width 490 height 706
click at [311, 222] on div at bounding box center [245, 399] width 490 height 706
